Goal: Task Accomplishment & Management: Manage account settings

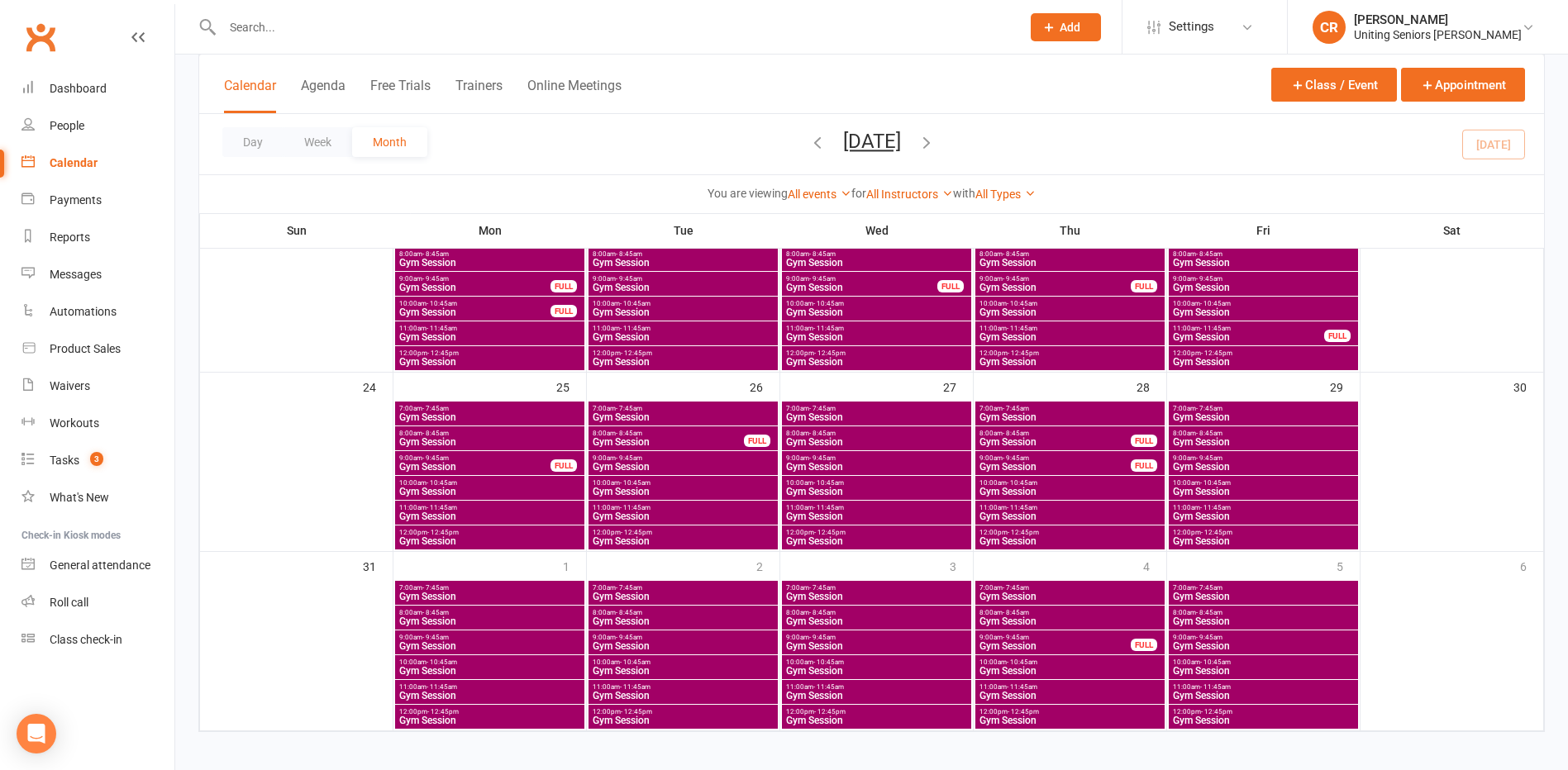
scroll to position [706, 0]
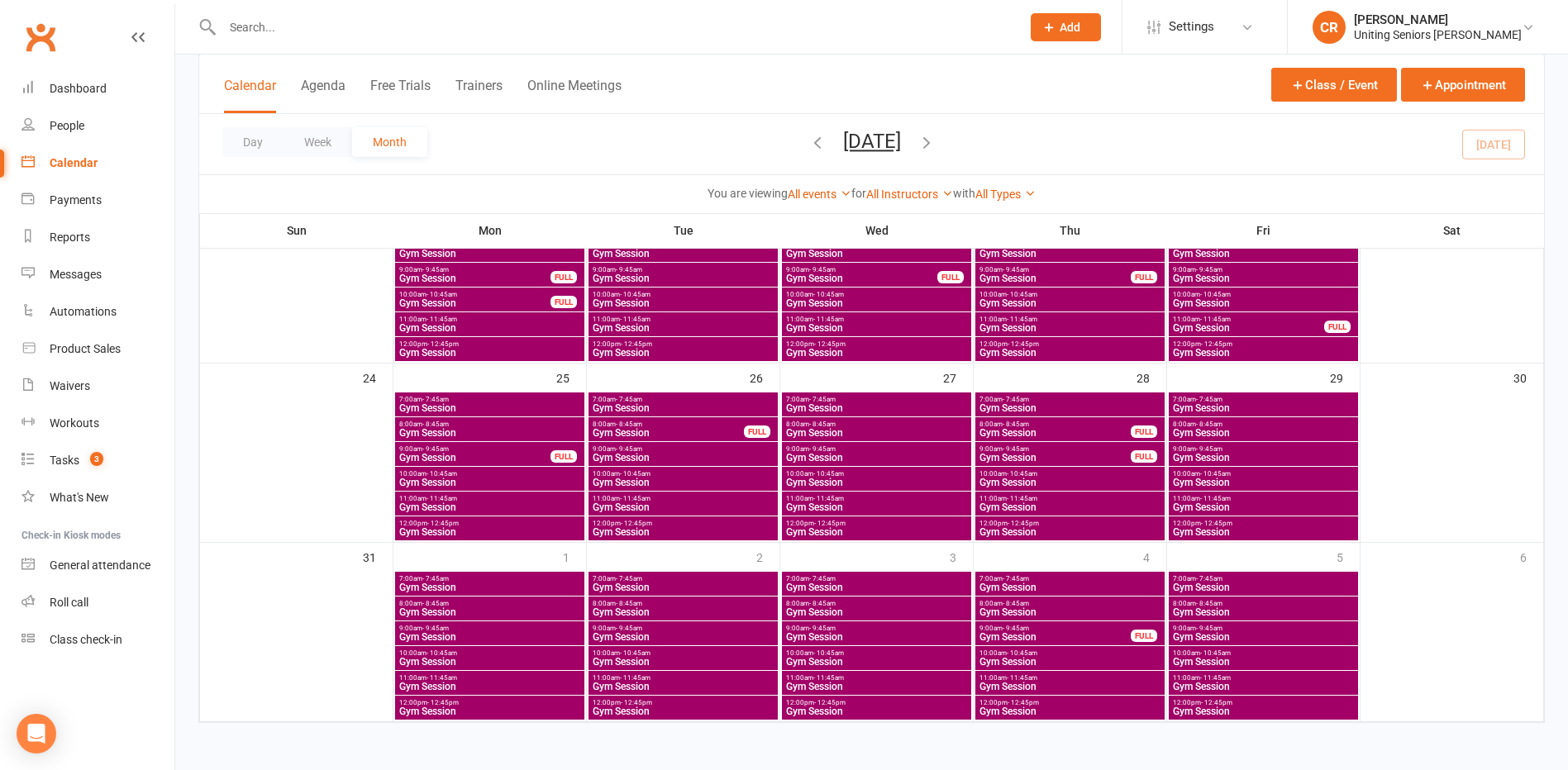
click at [510, 40] on div at bounding box center [604, 26] width 811 height 53
click at [510, 24] on input "text" at bounding box center [613, 26] width 792 height 23
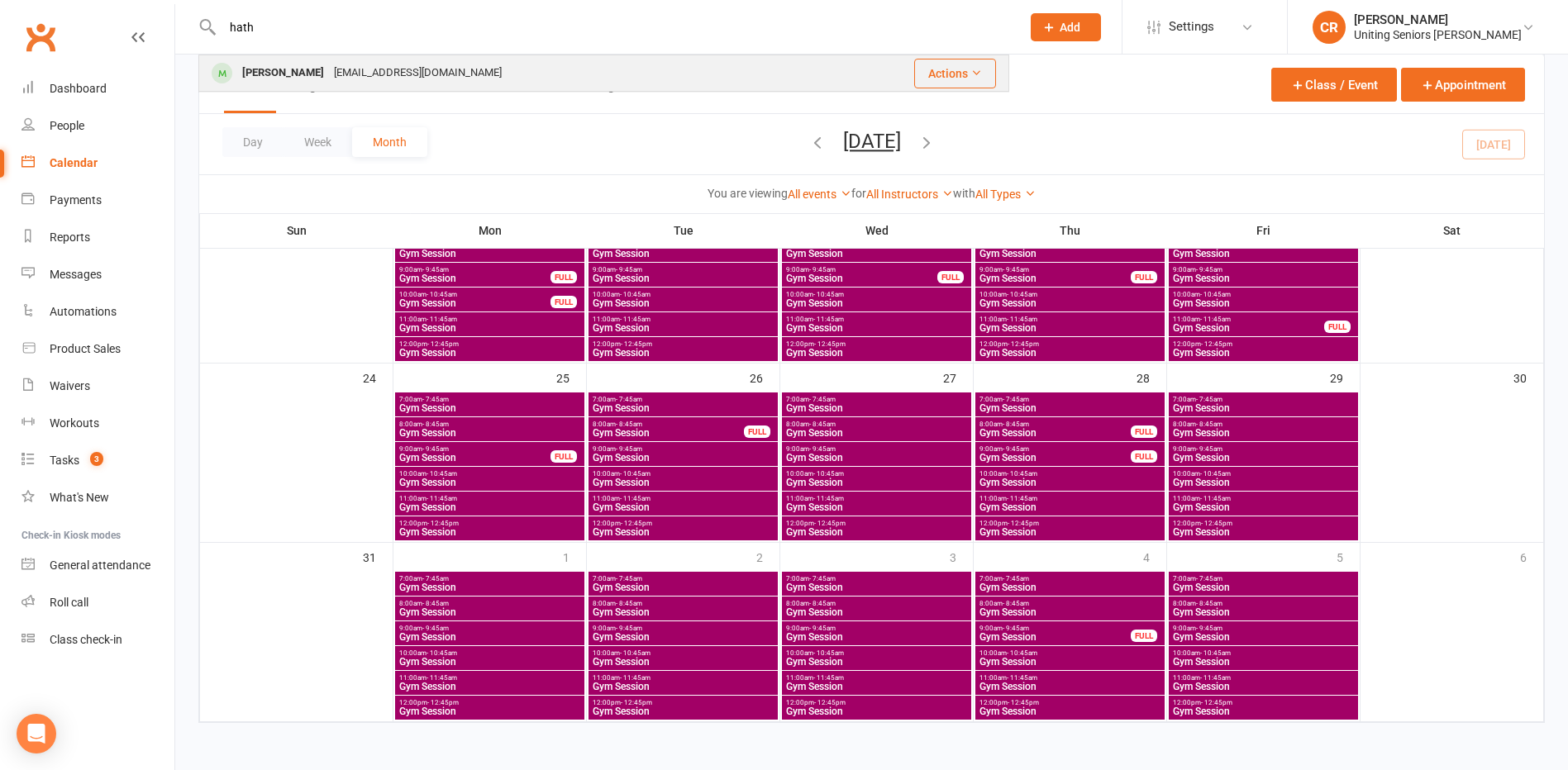
type input "hath"
click at [477, 62] on div "[EMAIL_ADDRESS][DOMAIN_NAME]" at bounding box center [417, 73] width 178 height 24
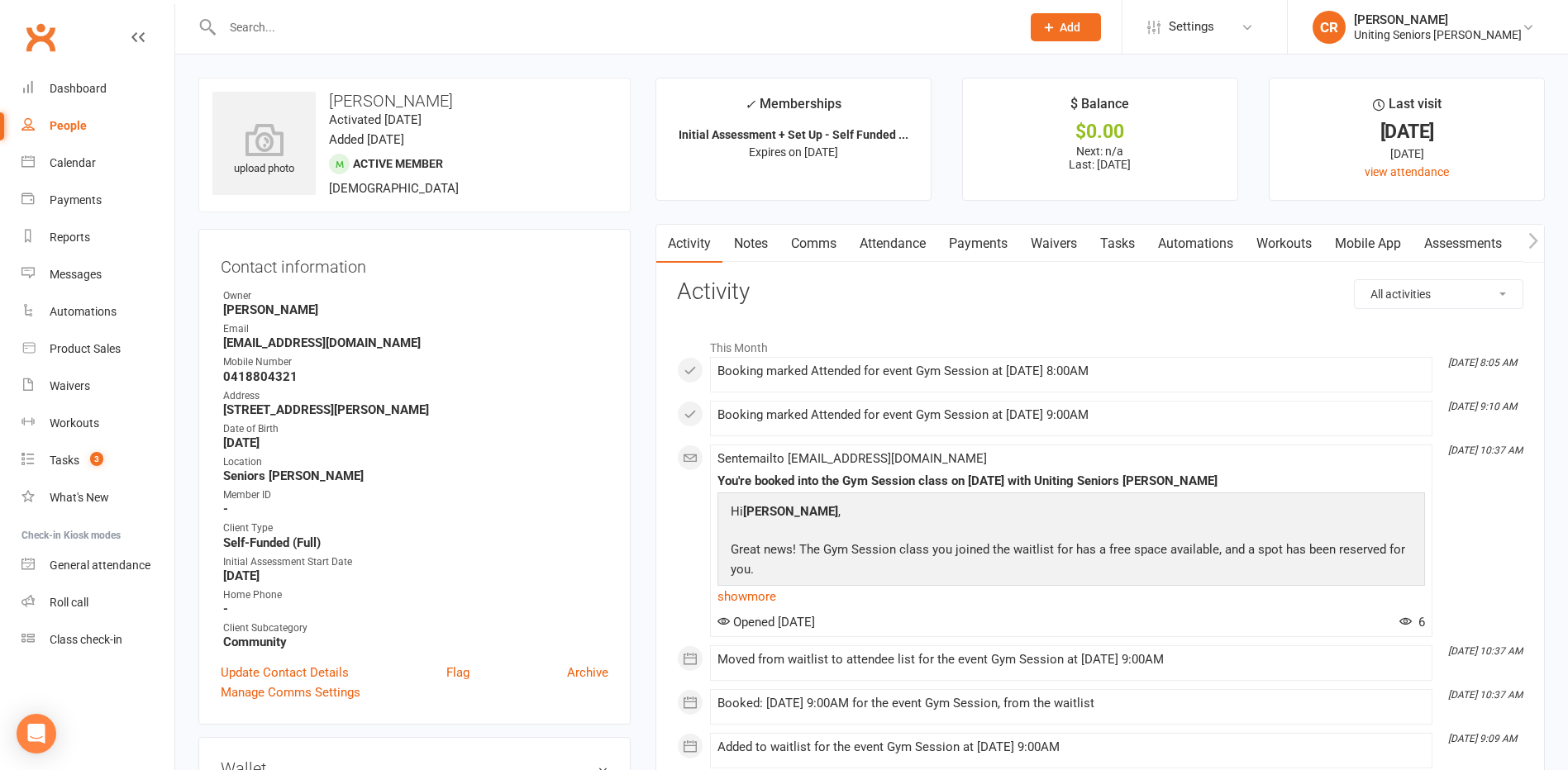
click at [1361, 234] on link "Mobile App" at bounding box center [1368, 244] width 89 height 38
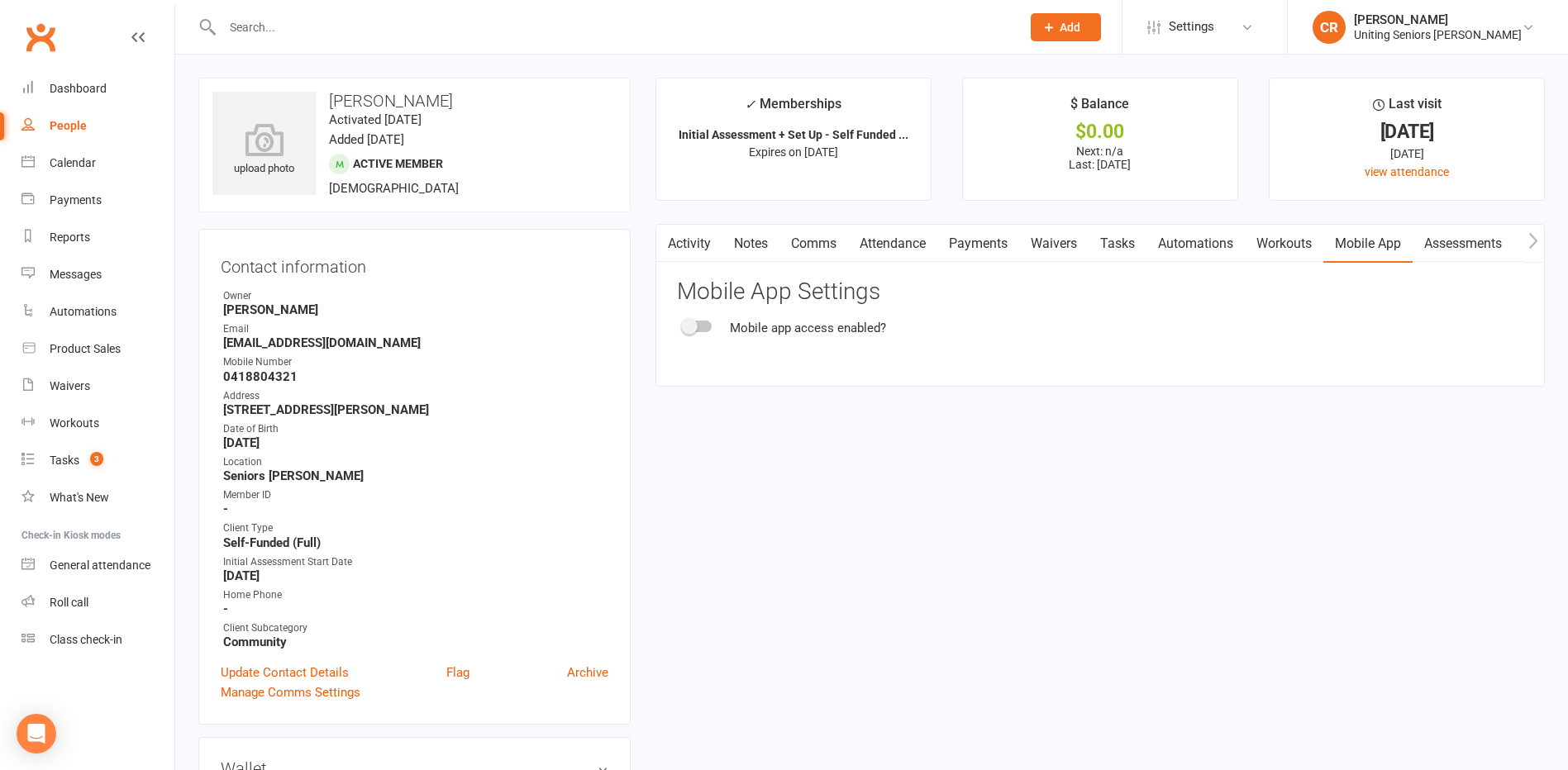
click at [702, 327] on div at bounding box center [697, 327] width 28 height 12
click at [684, 324] on input "checkbox" at bounding box center [684, 324] width 0 height 0
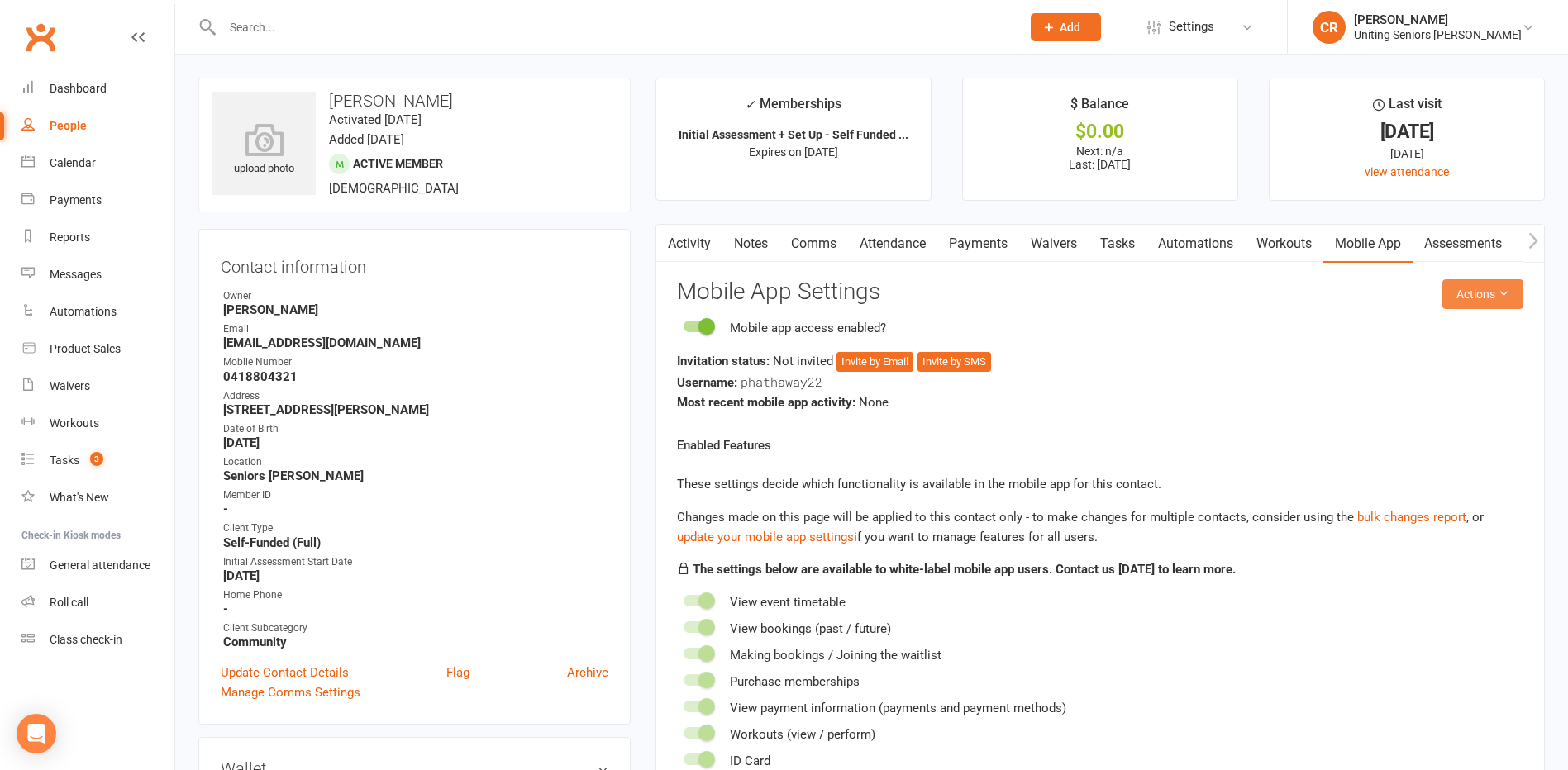
click at [1497, 301] on button "Actions" at bounding box center [1482, 294] width 81 height 30
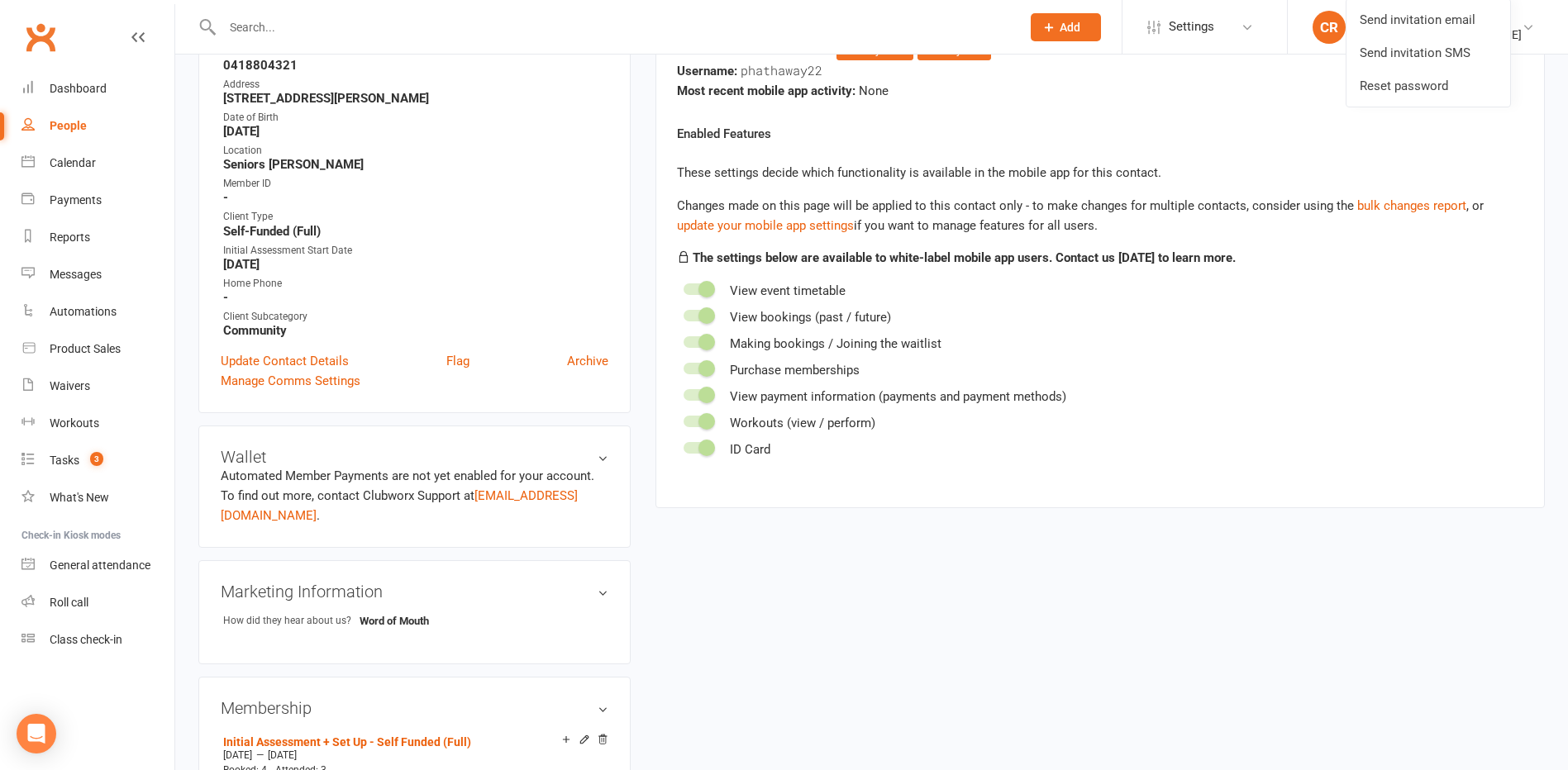
scroll to position [166, 0]
